Goal: Book appointment/travel/reservation

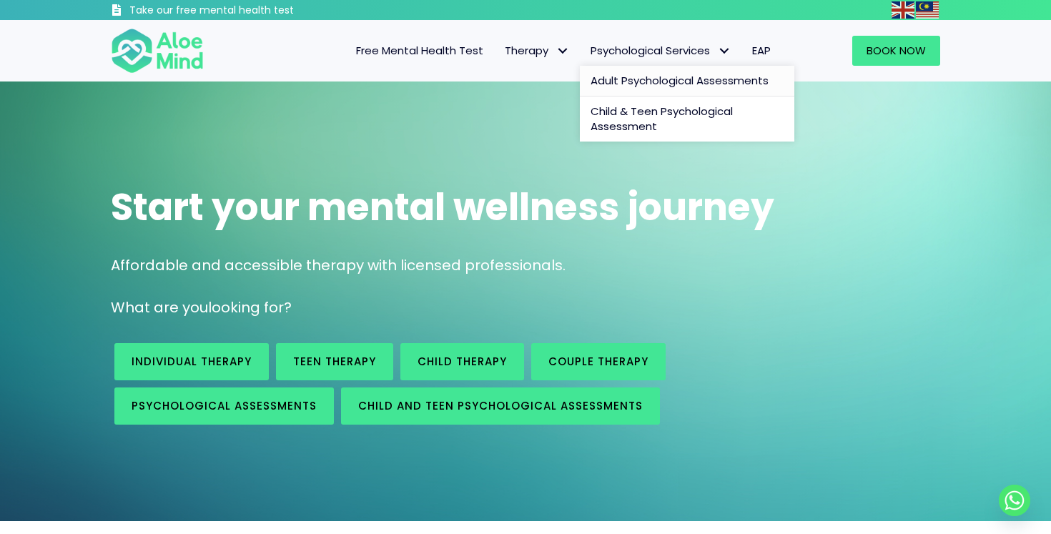
click at [676, 82] on span "Adult Psychological Assessments" at bounding box center [680, 80] width 178 height 15
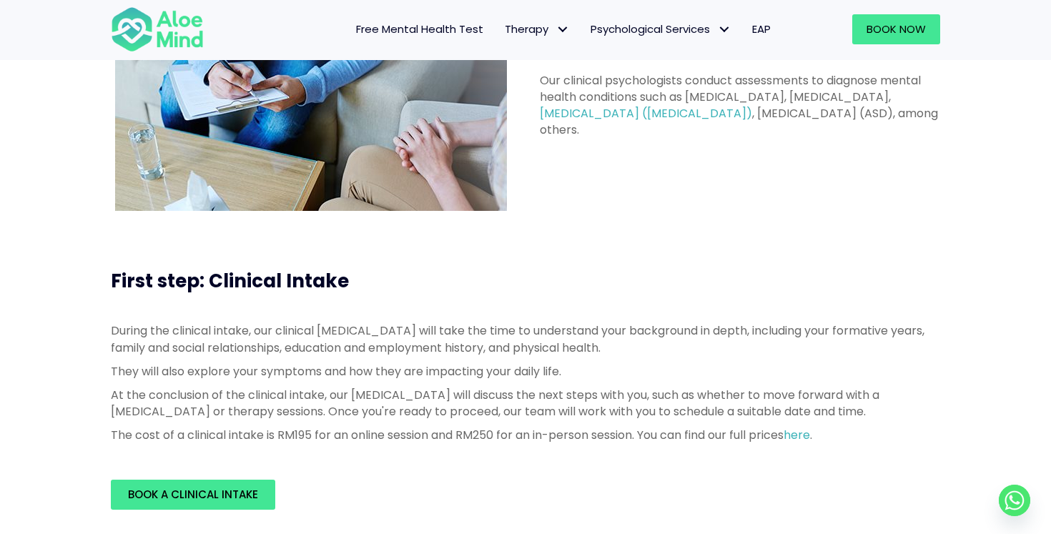
scroll to position [96, 0]
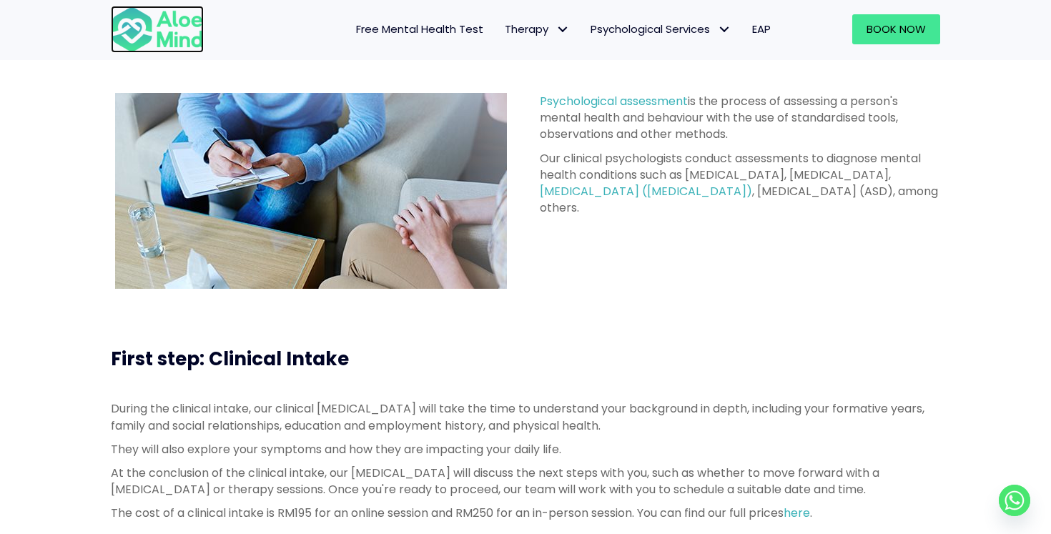
click at [124, 28] on img at bounding box center [157, 29] width 93 height 47
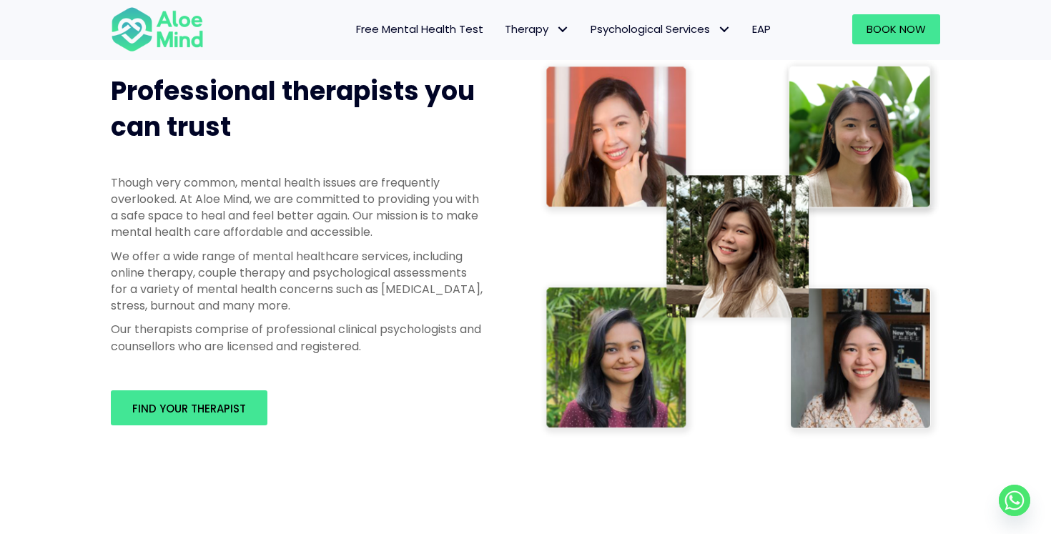
scroll to position [704, 0]
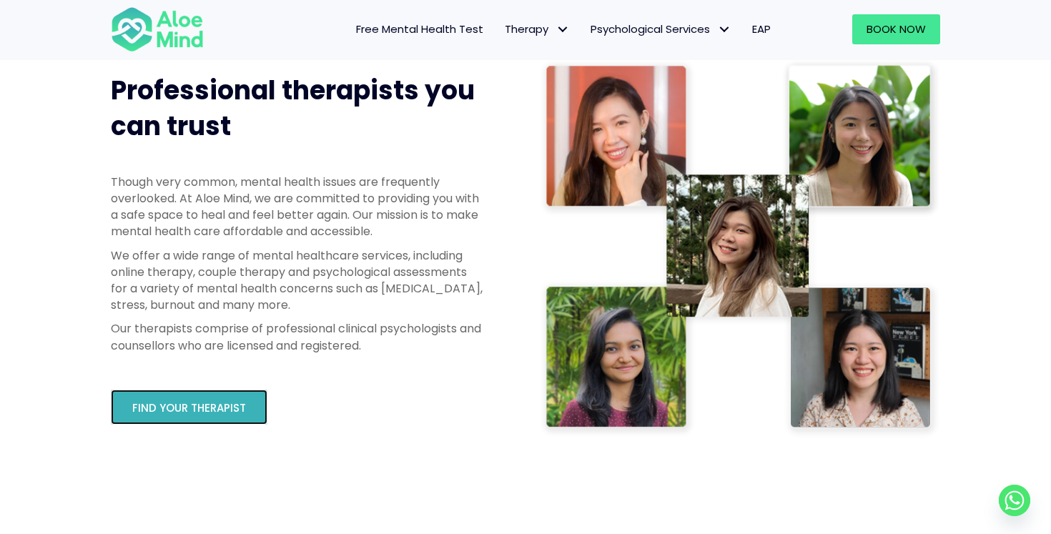
click at [192, 413] on span "Find your therapist" at bounding box center [189, 407] width 114 height 15
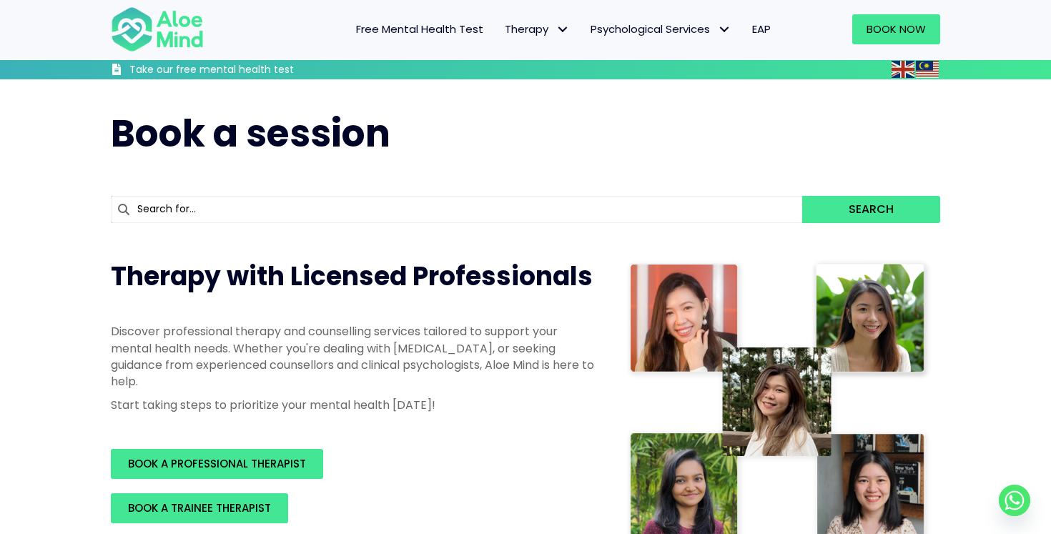
scroll to position [69, 0]
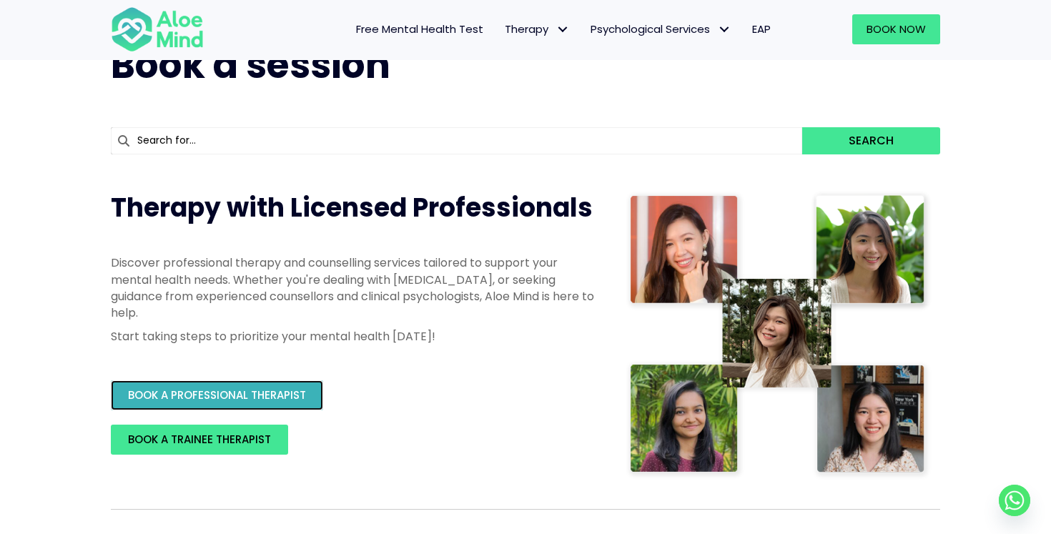
click at [258, 405] on link "BOOK A PROFESSIONAL THERAPIST" at bounding box center [217, 395] width 212 height 30
